Goal: Find specific page/section: Find specific page/section

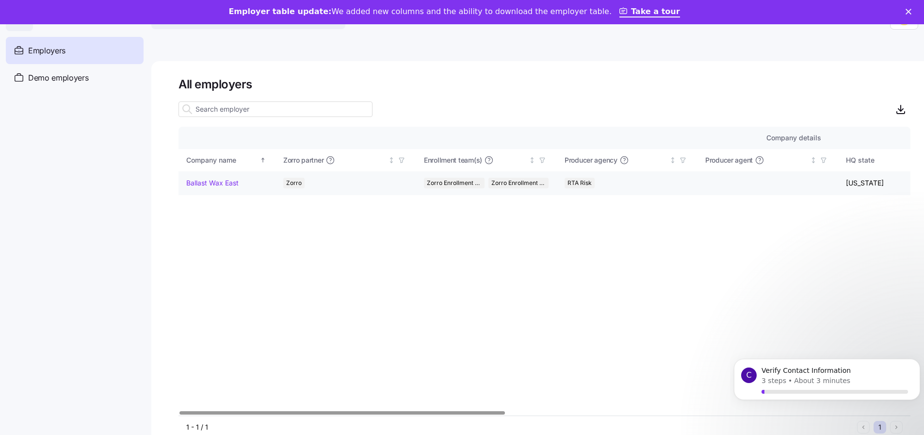
click at [203, 183] on link "Ballast Wax East" at bounding box center [212, 183] width 52 height 10
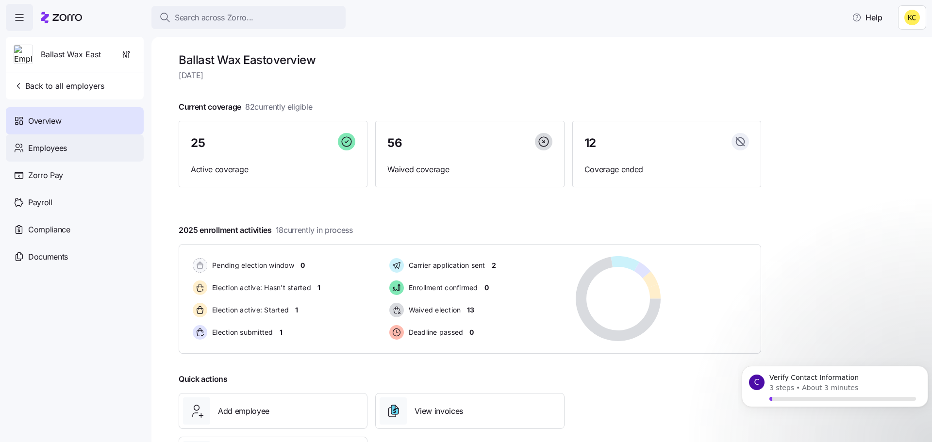
click at [46, 154] on span "Employees" at bounding box center [47, 148] width 39 height 12
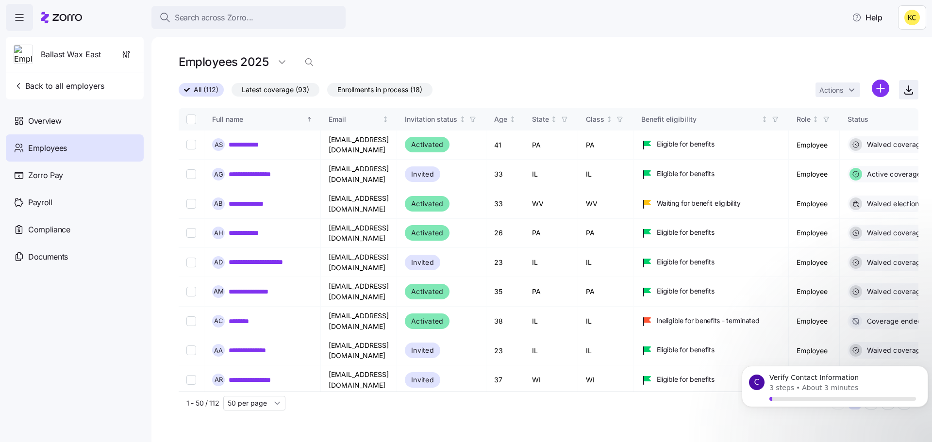
click at [912, 88] on icon "button" at bounding box center [908, 90] width 12 height 12
